Goal: Task Accomplishment & Management: Manage account settings

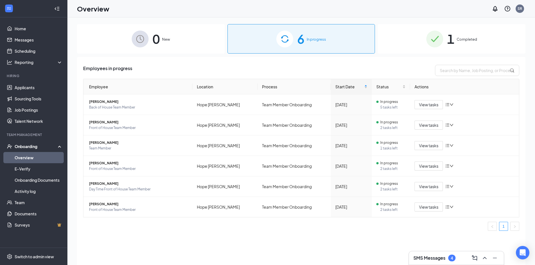
click at [283, 38] on img at bounding box center [284, 39] width 17 height 17
click at [389, 103] on span "In progress" at bounding box center [389, 102] width 18 height 6
click at [432, 105] on span "View tasks" at bounding box center [428, 105] width 19 height 6
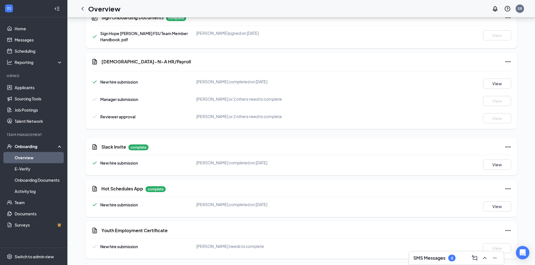
scroll to position [290, 0]
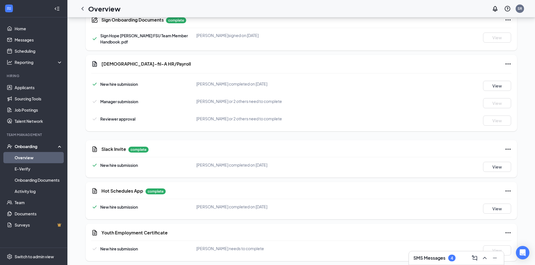
click at [409, 182] on div "Hot Schedules App complete New hire submission [PERSON_NAME] completed on [DATE…" at bounding box center [301, 200] width 431 height 37
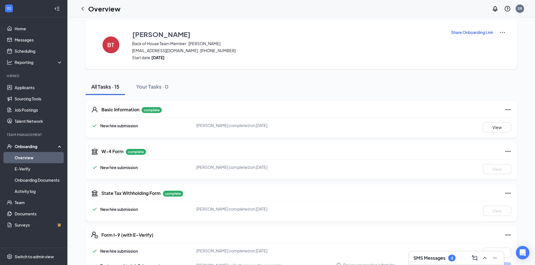
scroll to position [0, 0]
